Goal: Task Accomplishment & Management: Manage account settings

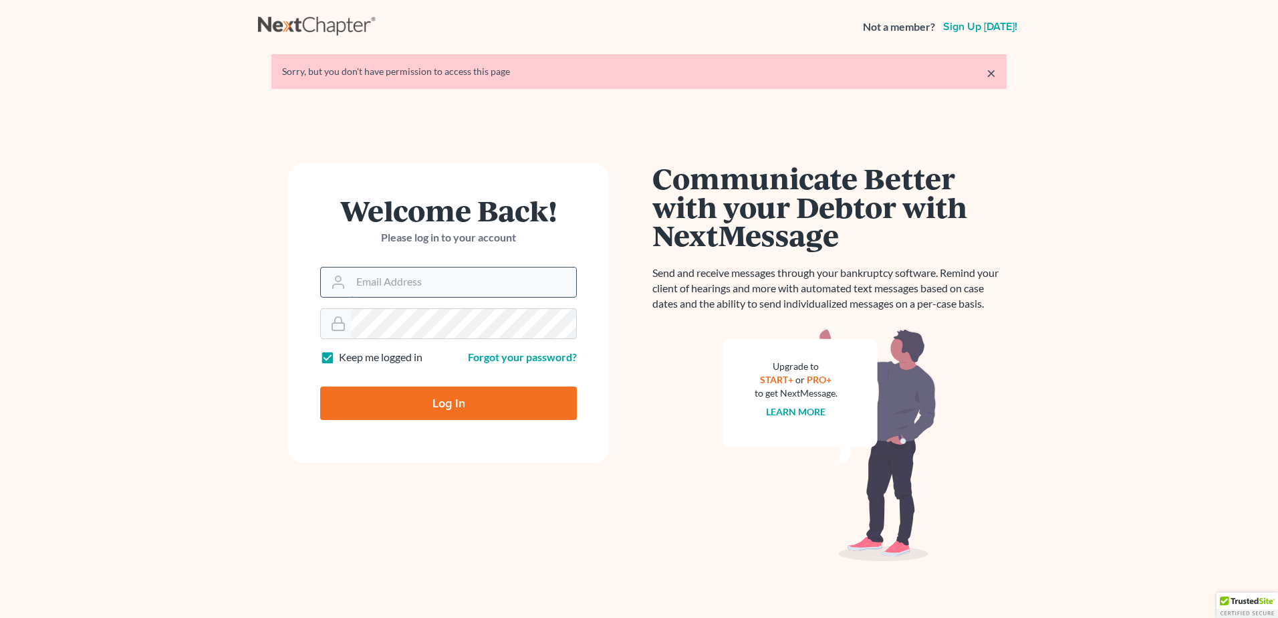
click at [439, 279] on input "Email Address" at bounding box center [463, 281] width 225 height 29
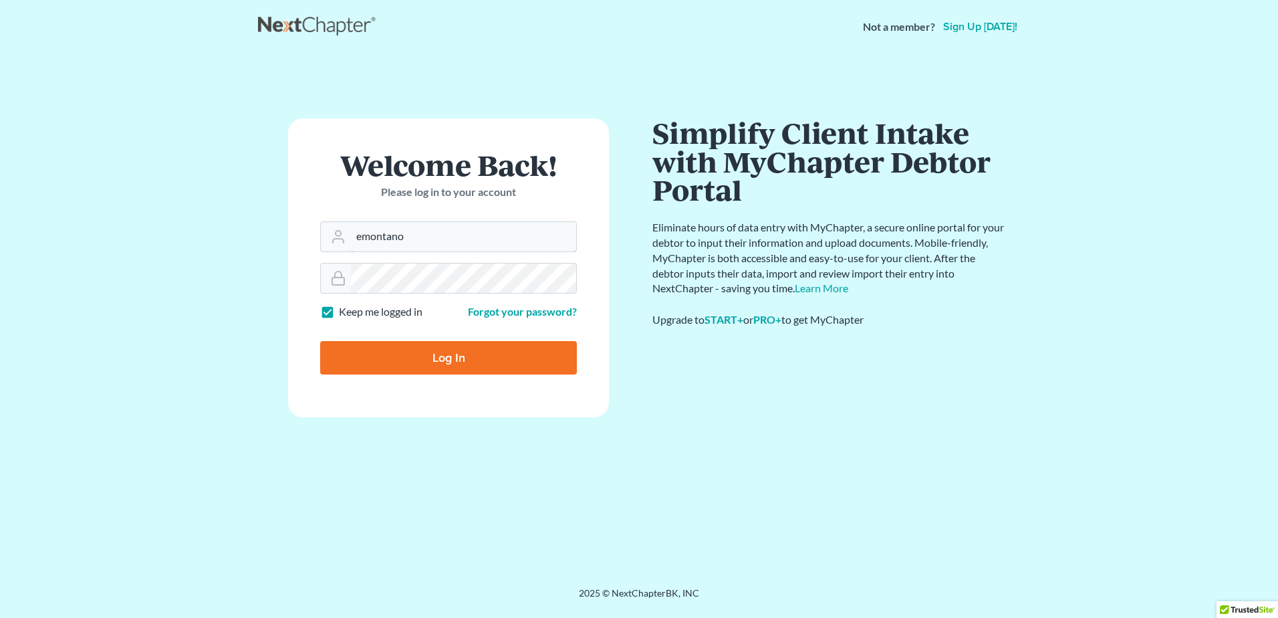
type input "[EMAIL_ADDRESS][DOMAIN_NAME]"
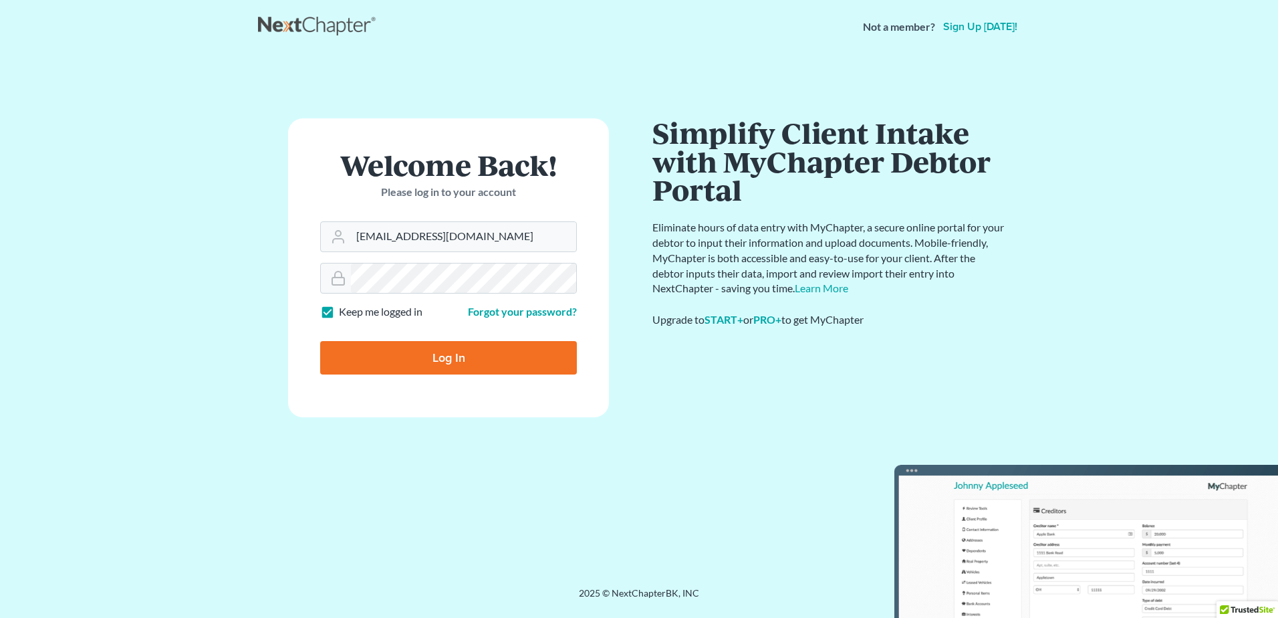
click at [412, 353] on input "Log In" at bounding box center [448, 357] width 257 height 33
type input "Thinking..."
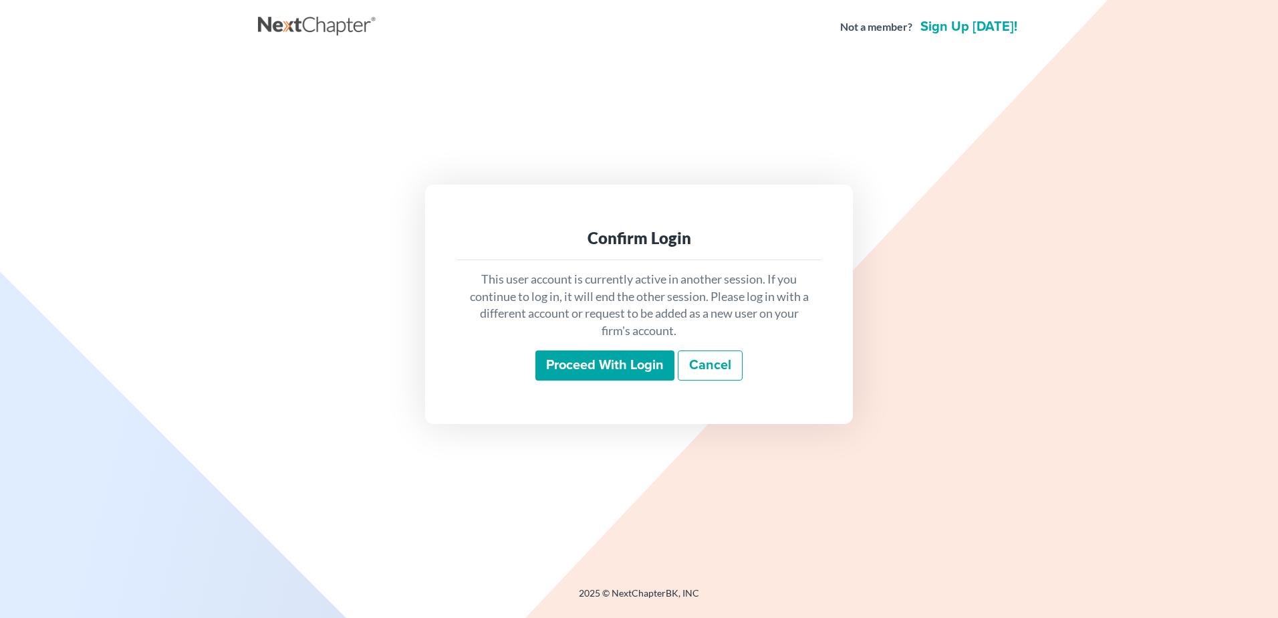
click at [567, 357] on input "Proceed with login" at bounding box center [604, 365] width 139 height 31
